Goal: Find specific page/section: Find specific page/section

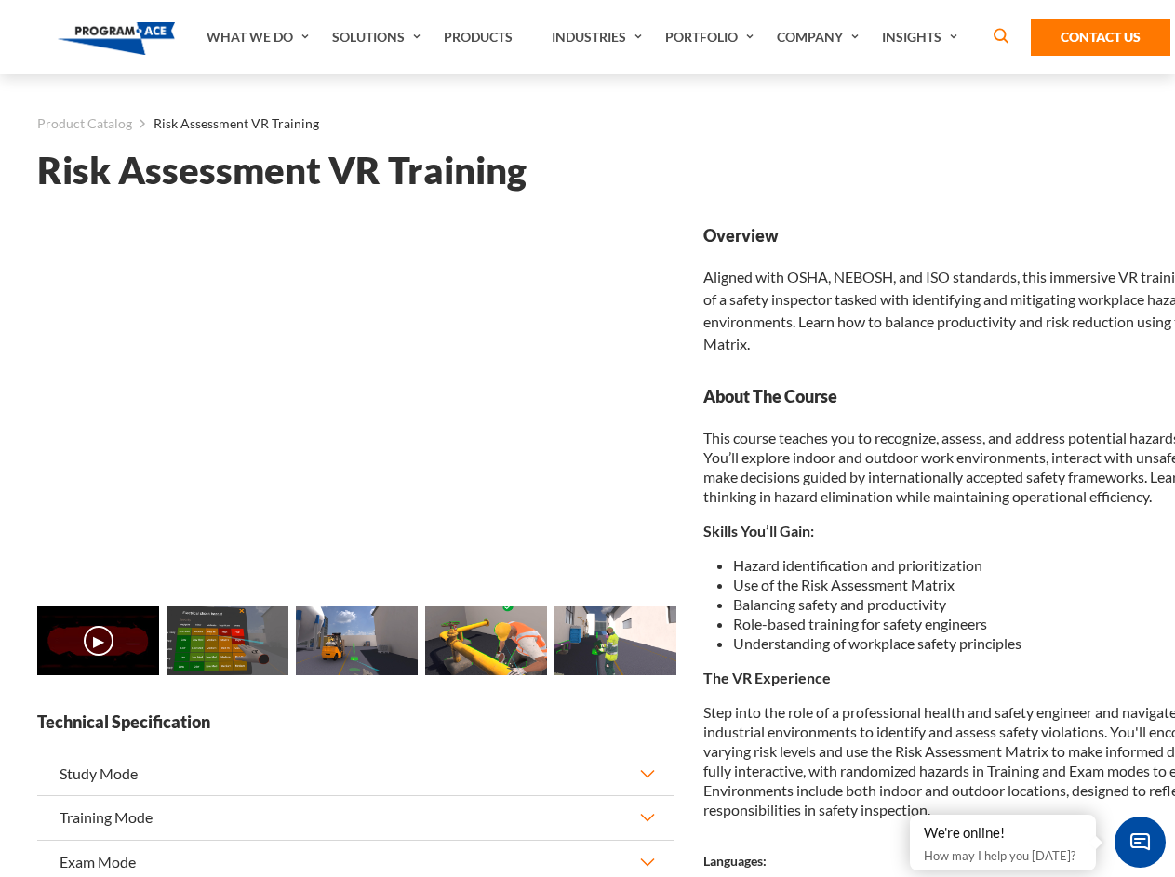
click at [379, 37] on link "Solutions" at bounding box center [379, 37] width 112 height 74
click at [0, 0] on div "AI & Computer Vision Solutions Computer Vision Quality Control AI tools for fas…" at bounding box center [0, 0] width 0 height 0
click at [0, 0] on div "AI & Computer Vision Solutions Virtual Training Solutions Virtual Tour Solution…" at bounding box center [0, 0] width 0 height 0
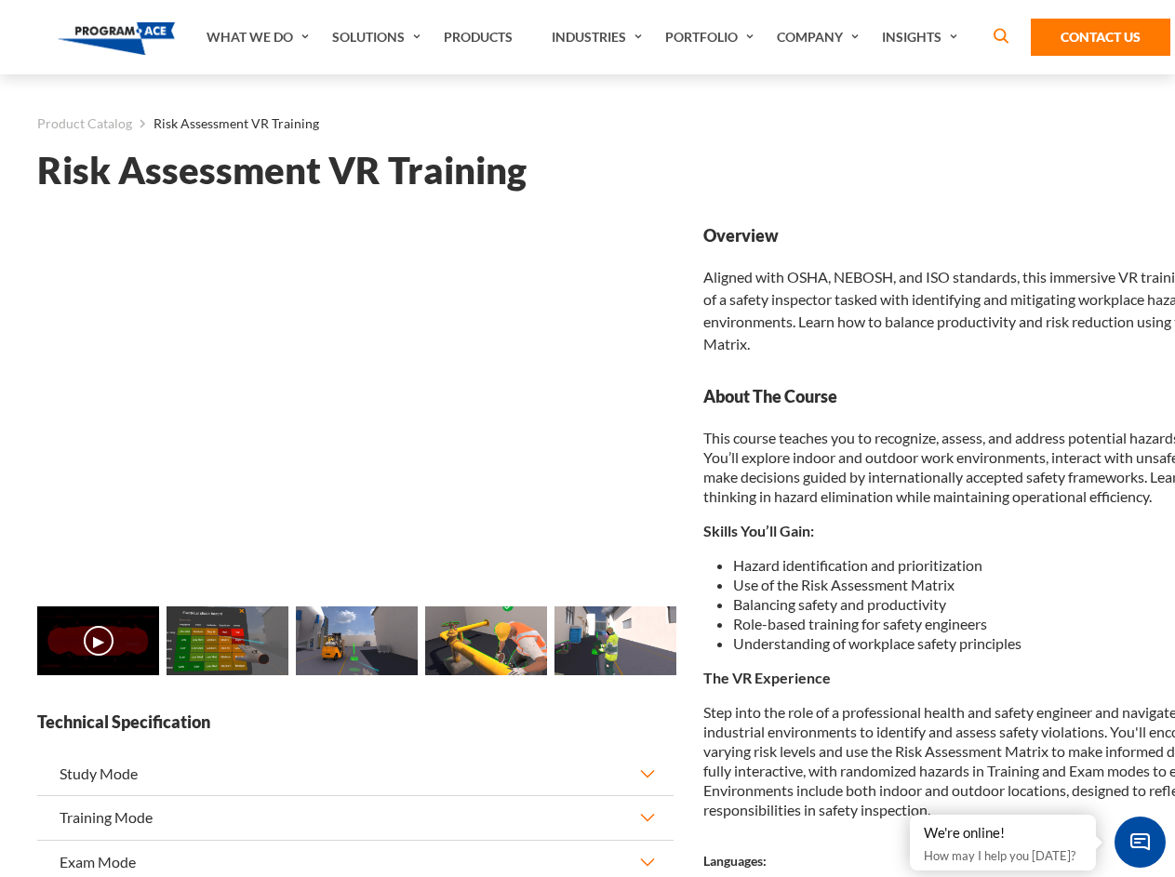
click at [0, 0] on div "AI & Computer Vision Solutions Virtual Training Solutions Virtual Tour Solution…" at bounding box center [0, 0] width 0 height 0
click at [0, 0] on div "AI & Computer Vision Solutions Computer Vision Quality Control AI tools for fas…" at bounding box center [0, 0] width 0 height 0
